Goal: Find specific page/section: Locate a particular part of the current website

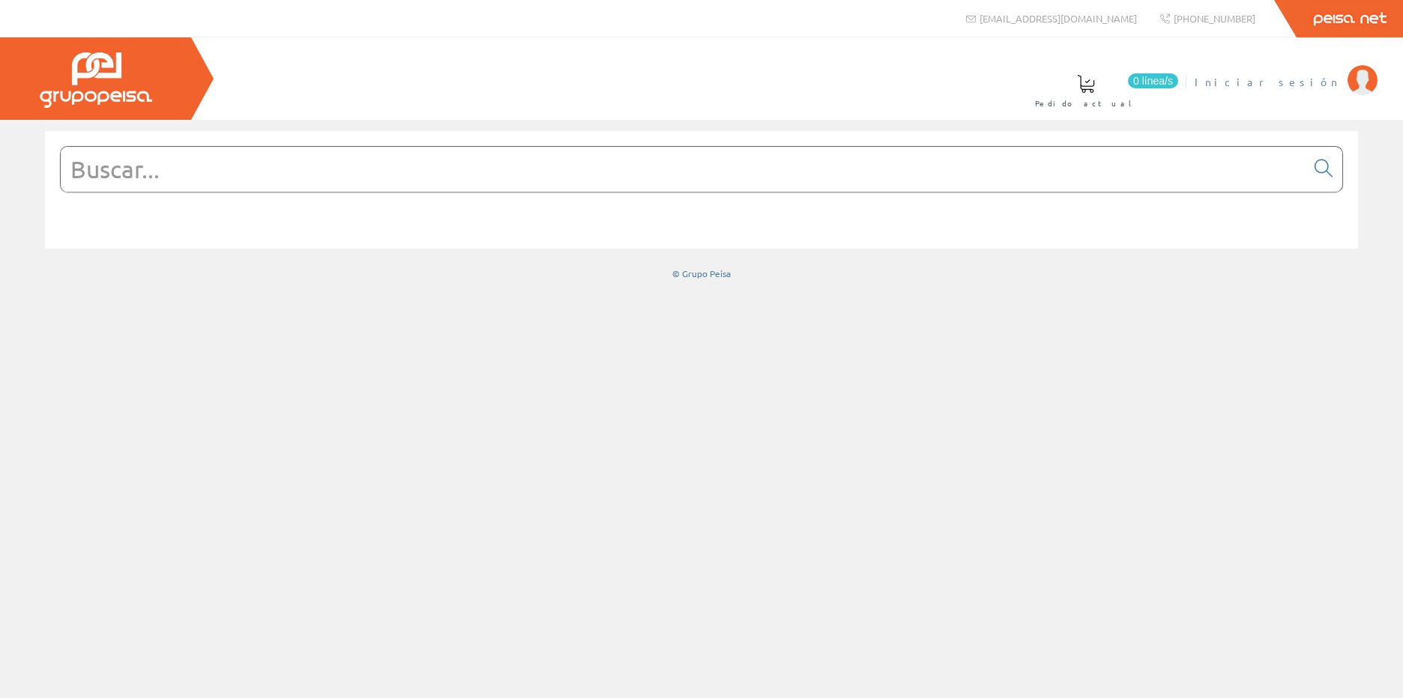
click at [1293, 85] on span "Iniciar sesión" at bounding box center [1267, 81] width 145 height 15
click at [136, 163] on input "text" at bounding box center [683, 169] width 1245 height 45
paste input "00026527"
type input "00026527"
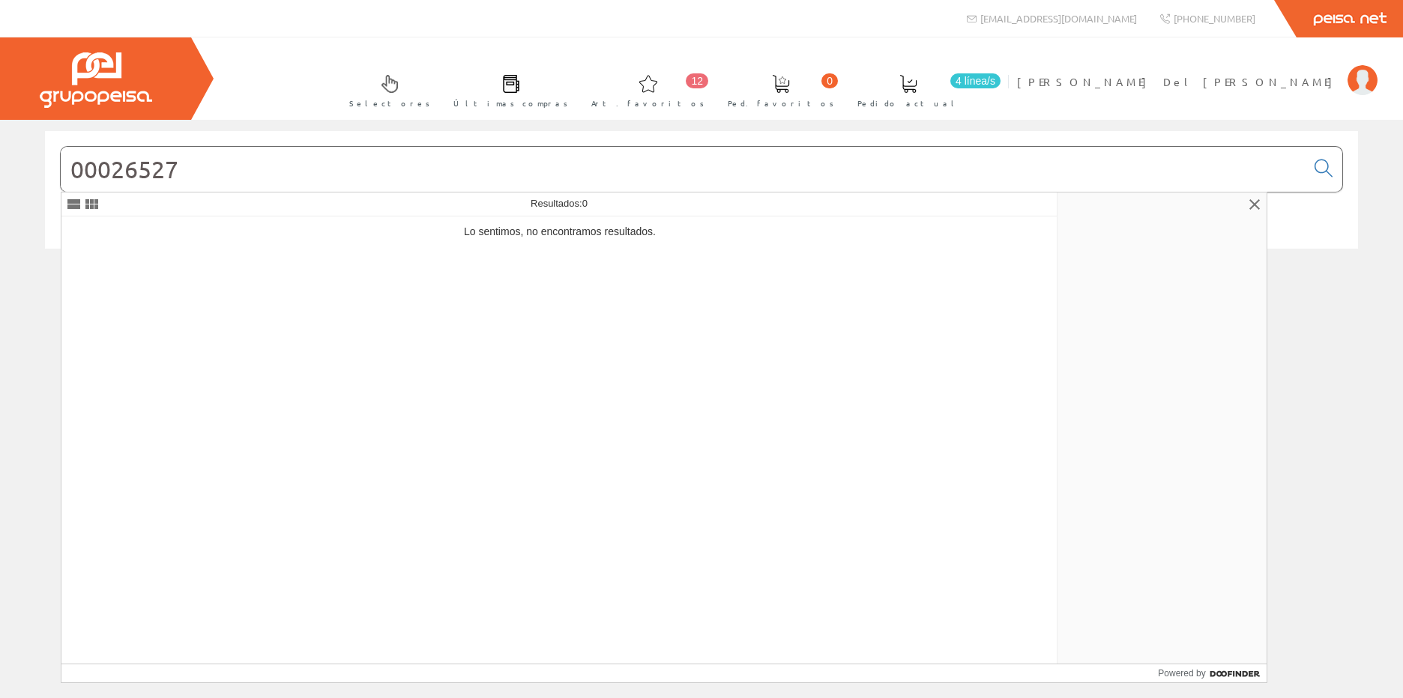
click at [185, 186] on input "00026527" at bounding box center [683, 169] width 1245 height 45
drag, startPoint x: 184, startPoint y: 172, endPoint x: -3, endPoint y: 165, distance: 187.5
click at [0, 165] on html "info@peisa.com +34 962 96 59 14 12 0" at bounding box center [701, 349] width 1403 height 698
paste input "103282 GARD6999 A9Q11225 // BL"
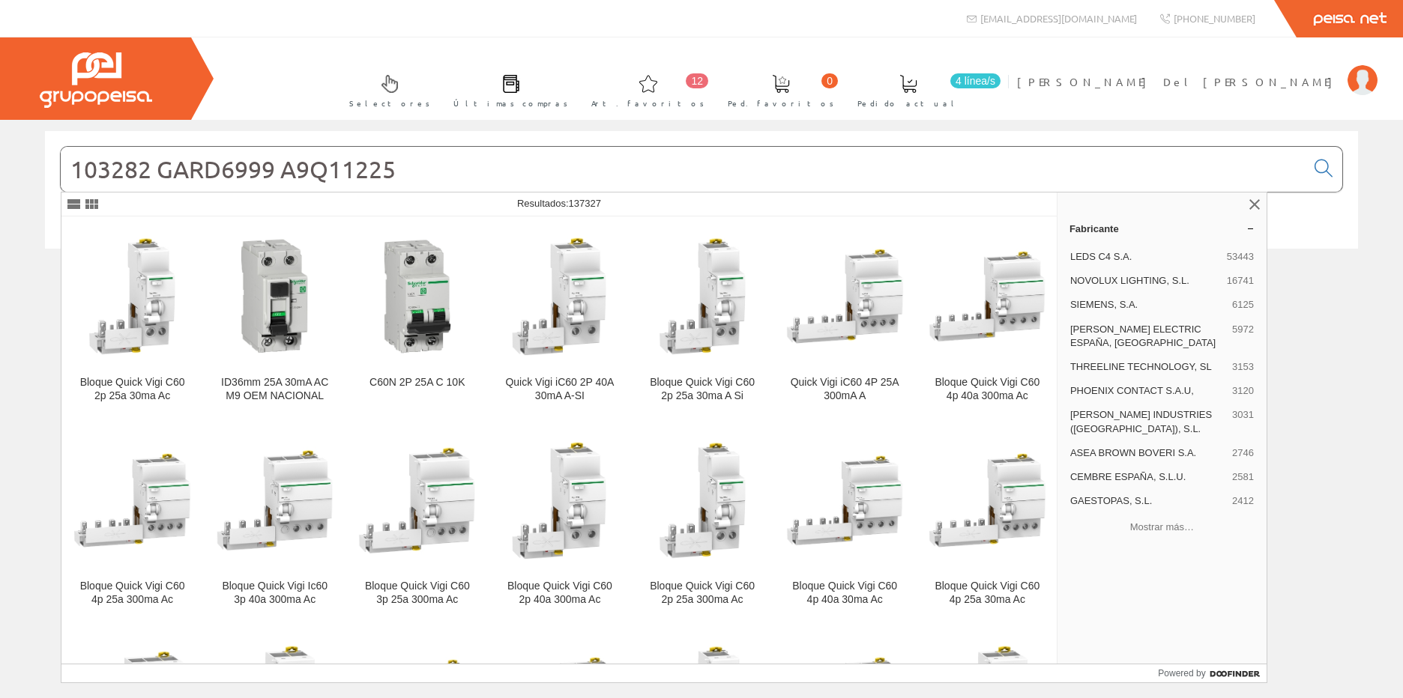
type input "103282 GARD6999 A9Q11225"
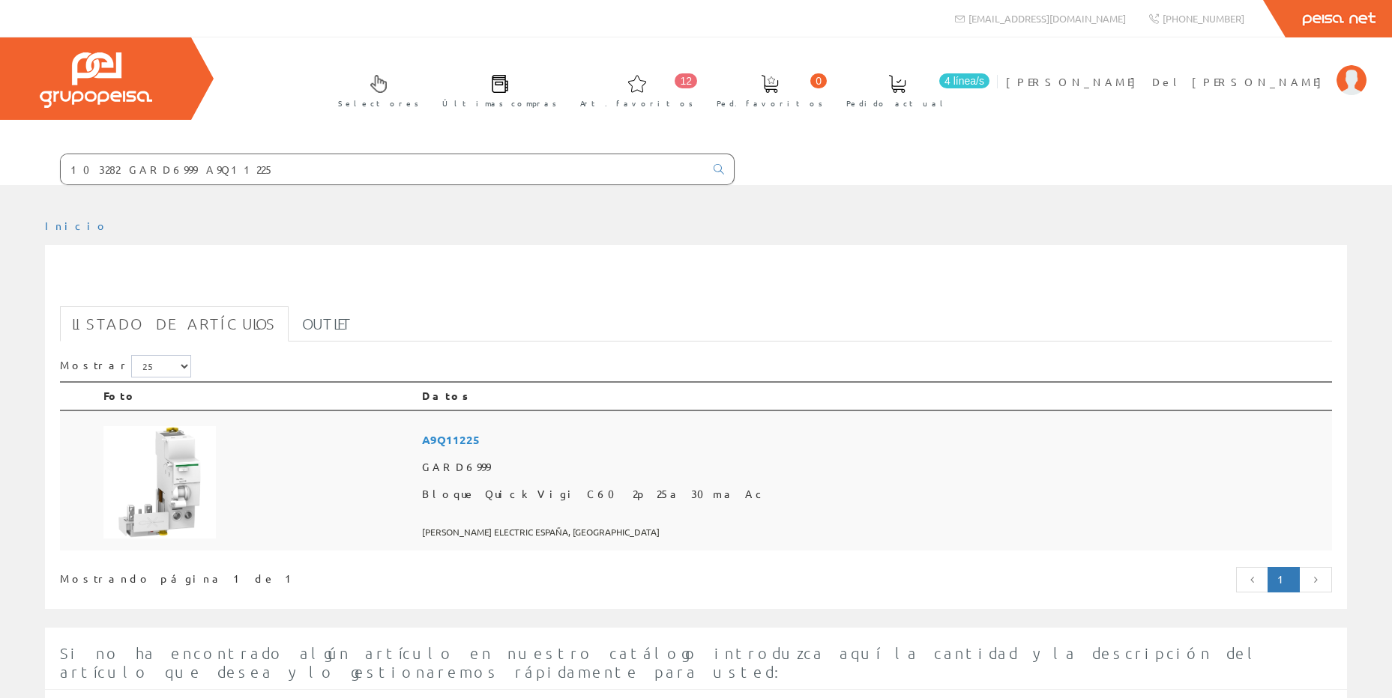
click at [609, 438] on span "A9Q11225" at bounding box center [874, 440] width 904 height 28
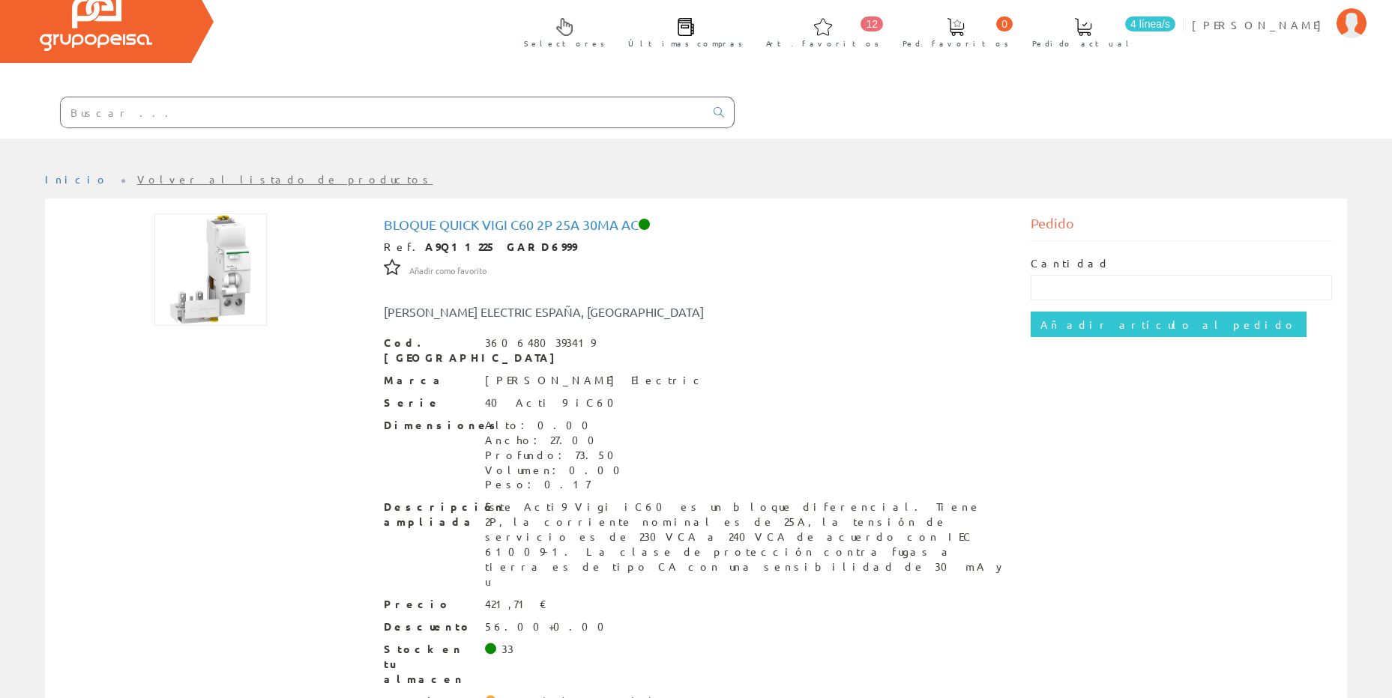
scroll to position [58, 0]
